Goal: Task Accomplishment & Management: Use online tool/utility

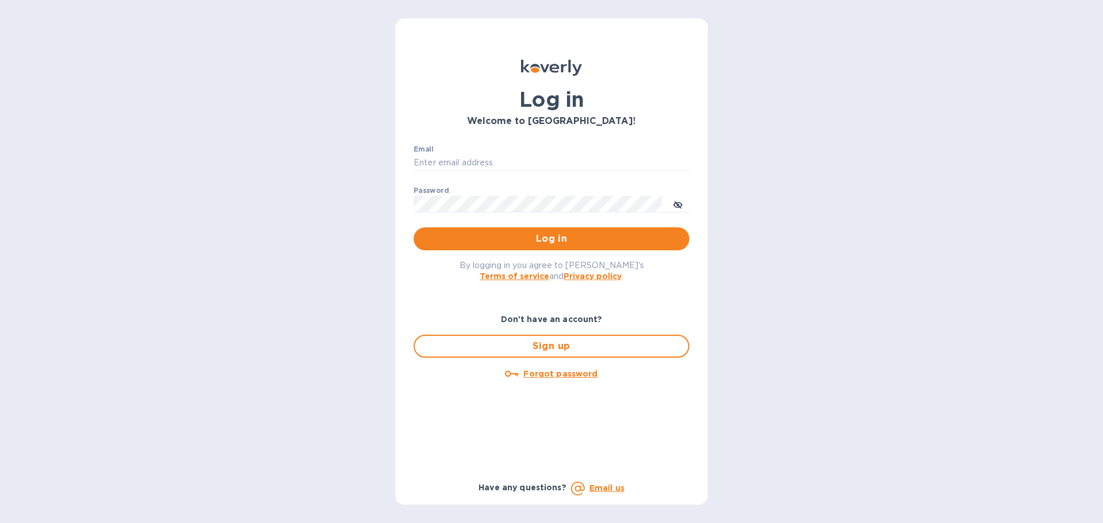
click at [509, 151] on div "Email ​" at bounding box center [552, 165] width 276 height 41
click at [509, 161] on input "Email" at bounding box center [552, 163] width 276 height 17
type input "[EMAIL_ADDRESS][DOMAIN_NAME]"
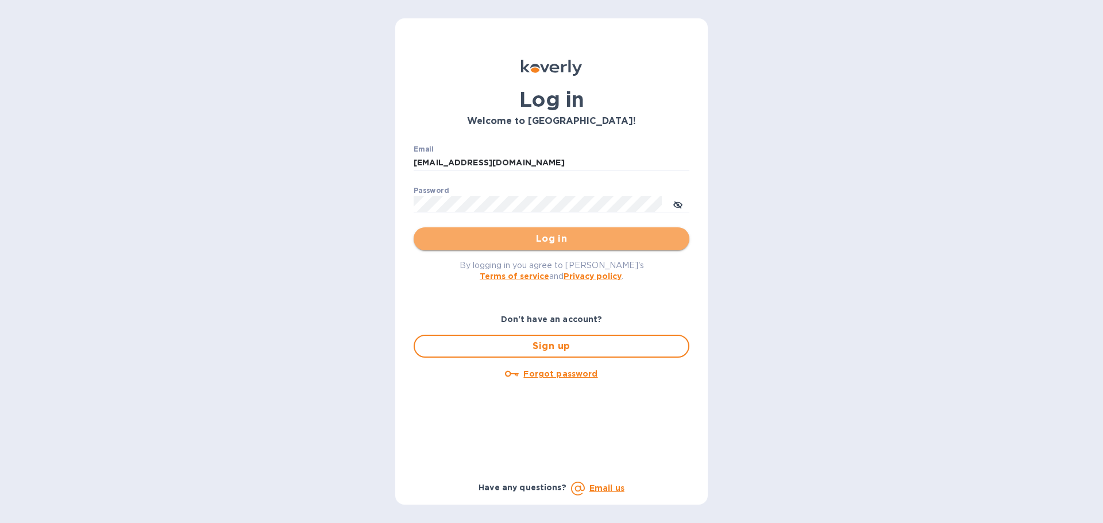
click at [439, 237] on span "Log in" at bounding box center [551, 239] width 257 height 14
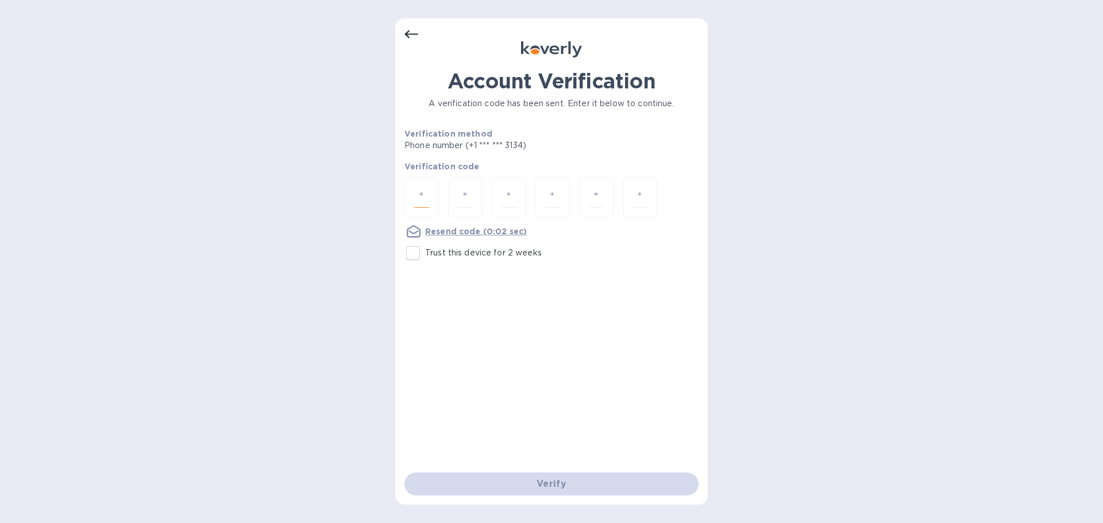
click at [427, 187] on input "number" at bounding box center [421, 197] width 15 height 21
type input "7"
type input "6"
type input "2"
type input "6"
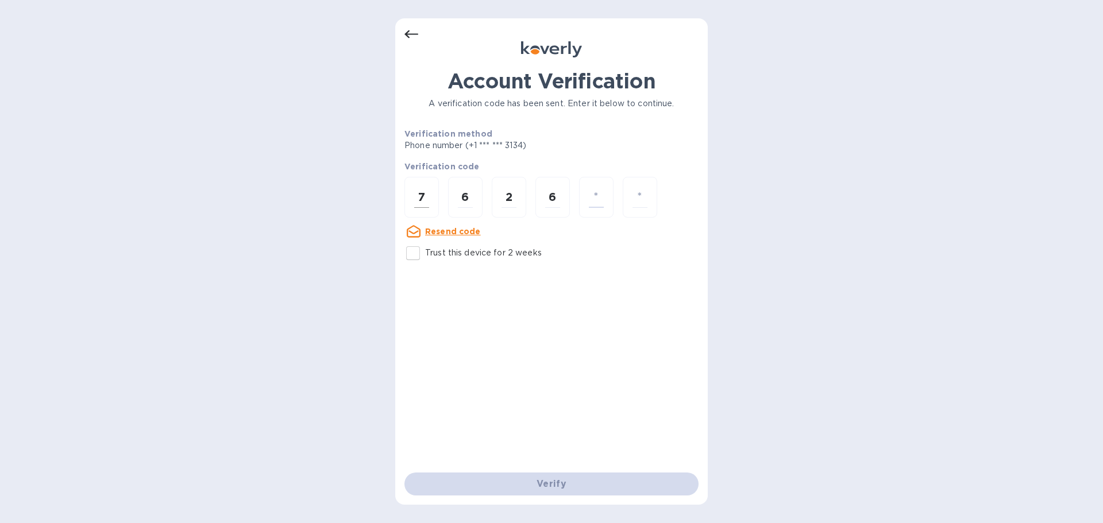
type input "1"
type input "0"
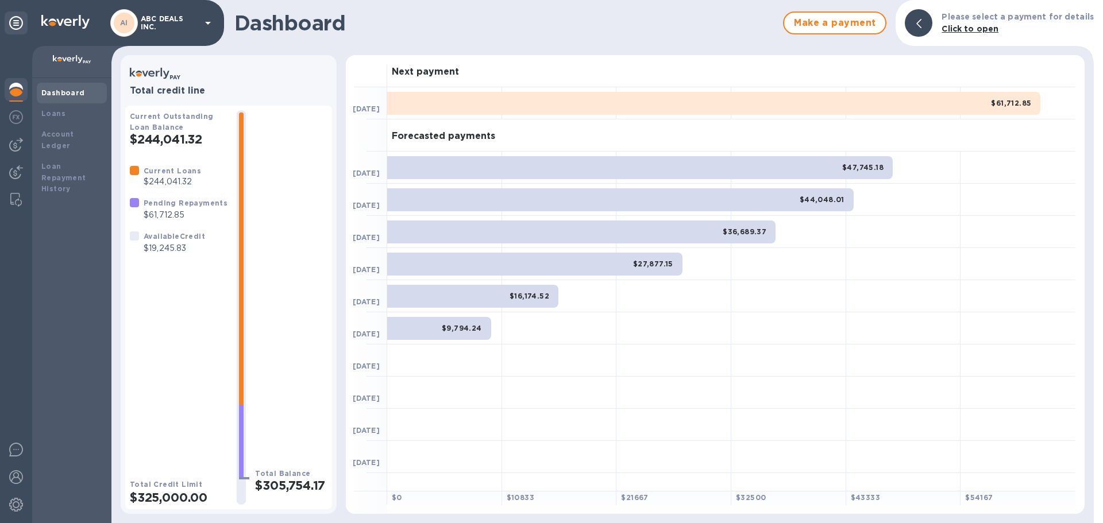
click at [172, 237] on b "Available Credit" at bounding box center [174, 236] width 61 height 9
click at [21, 149] on img at bounding box center [16, 145] width 14 height 14
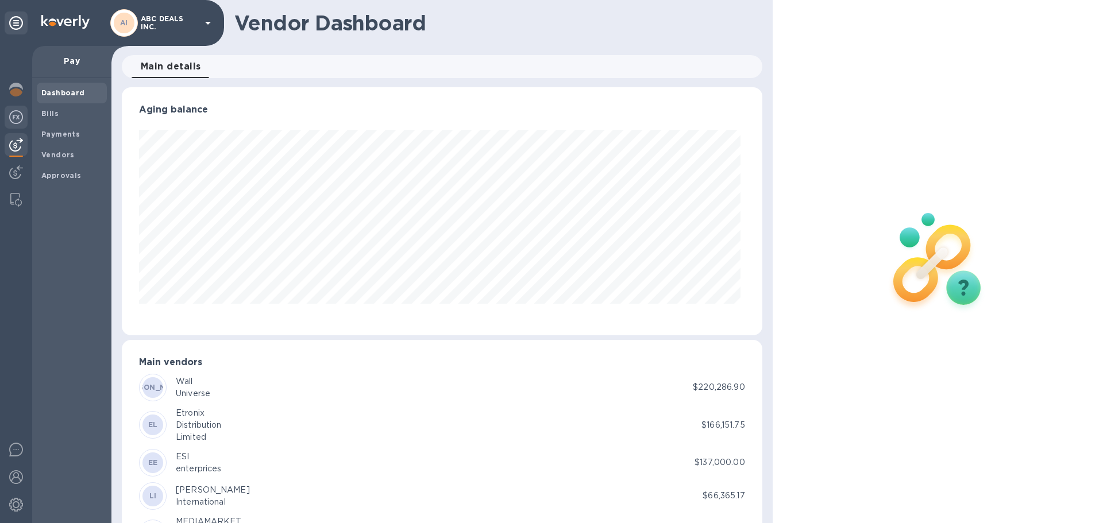
scroll to position [248, 635]
click at [20, 115] on img at bounding box center [16, 117] width 14 height 14
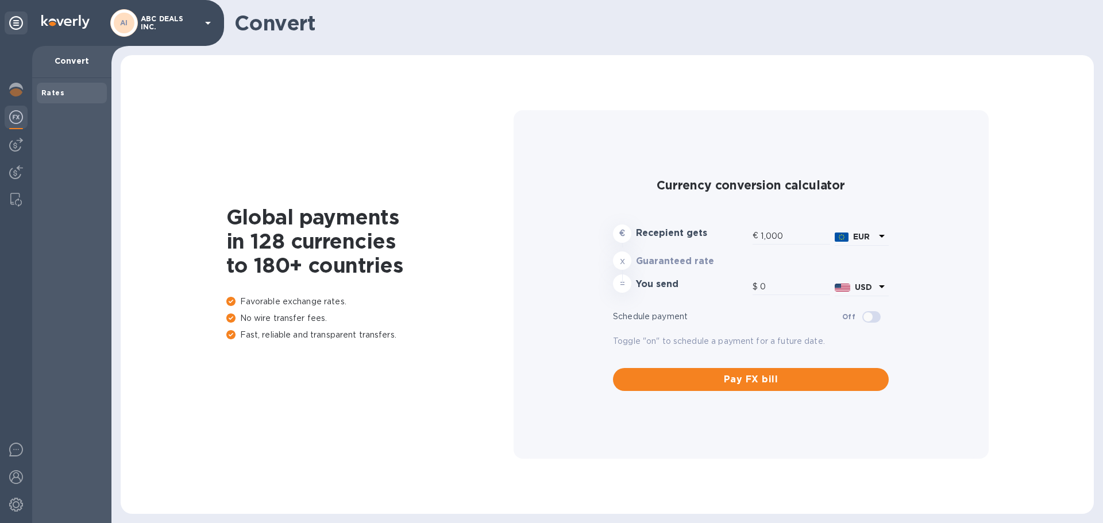
type input "1,177.77"
